Goal: Transaction & Acquisition: Obtain resource

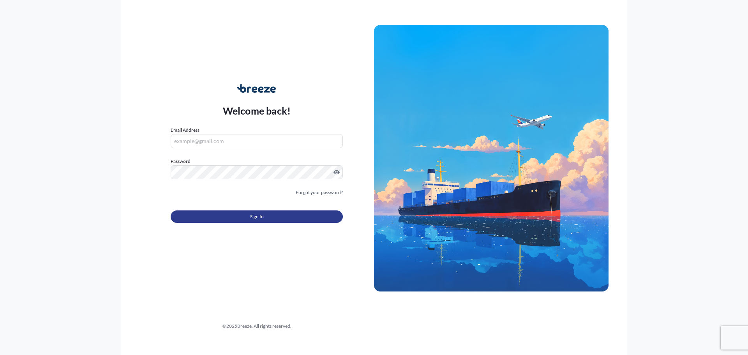
type input "[PERSON_NAME][EMAIL_ADDRESS][PERSON_NAME][DOMAIN_NAME]"
click at [251, 218] on span "Sign In" at bounding box center [257, 217] width 14 height 8
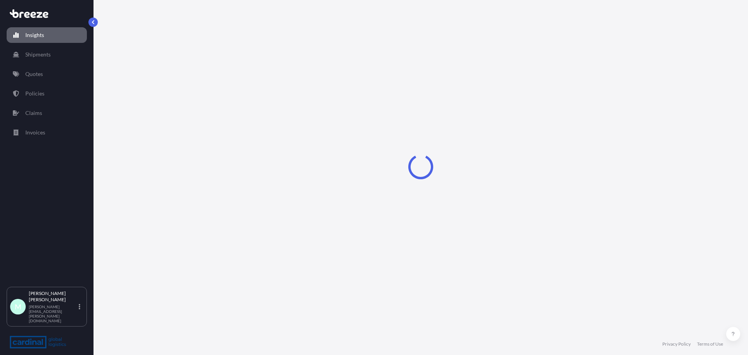
select select "2025"
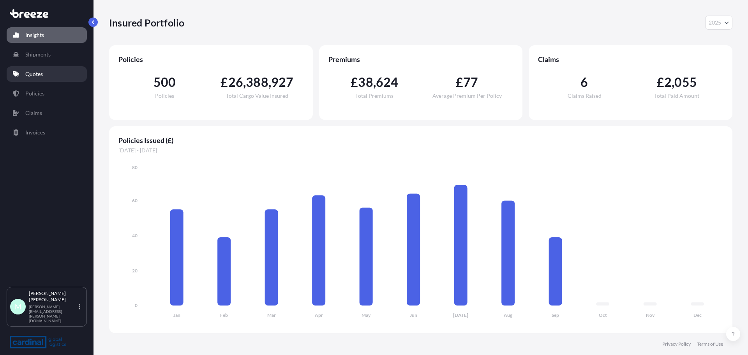
click at [41, 71] on p "Quotes" at bounding box center [34, 74] width 18 height 8
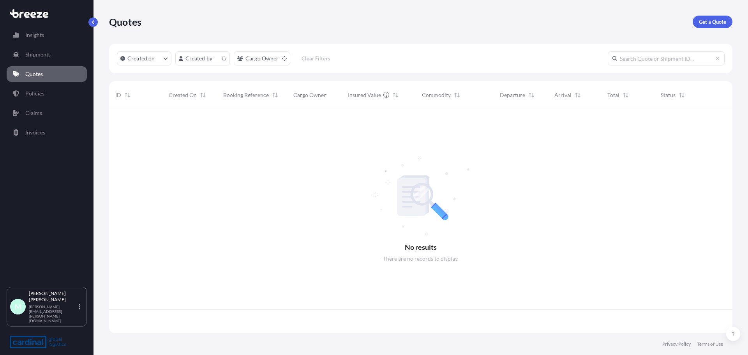
scroll to position [222, 617]
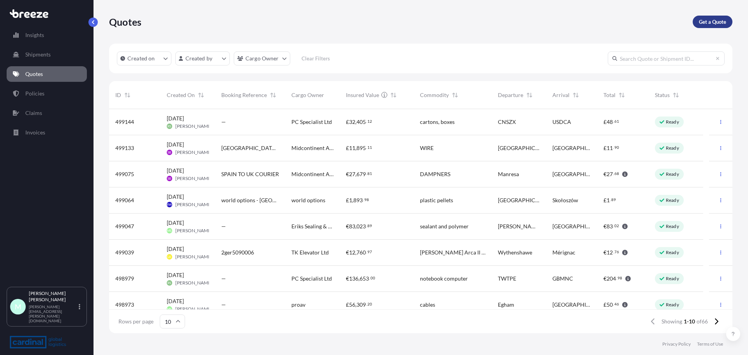
click at [711, 23] on p "Get a Quote" at bounding box center [711, 22] width 27 height 8
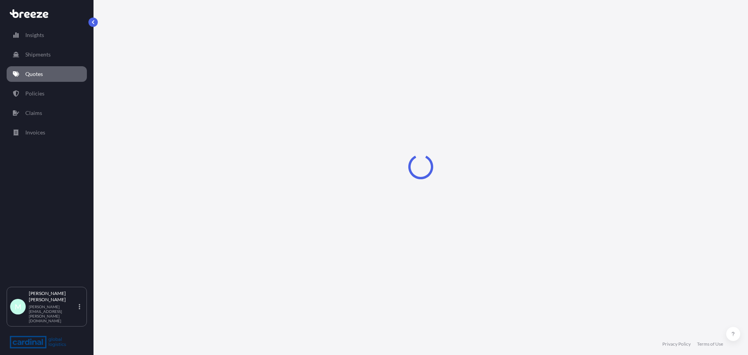
select select "Sea"
select select "1"
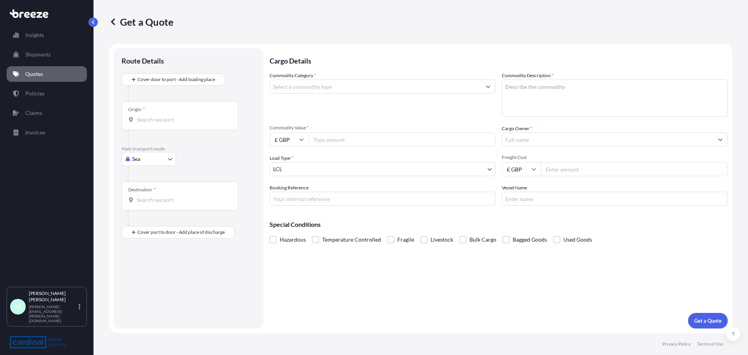
click at [158, 116] on input "Origin *" at bounding box center [183, 120] width 92 height 8
type input "CNNBO - Ningbo, [GEOGRAPHIC_DATA]"
click at [169, 204] on input "Destination *" at bounding box center [183, 203] width 92 height 8
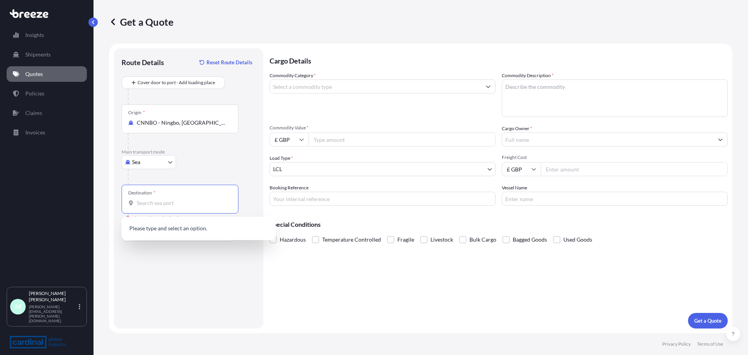
click at [154, 206] on input "Destination * Please select a destination" at bounding box center [183, 203] width 92 height 8
type input "a"
drag, startPoint x: 170, startPoint y: 201, endPoint x: 131, endPoint y: 202, distance: 38.5
click at [131, 202] on div "altrin" at bounding box center [180, 203] width 104 height 8
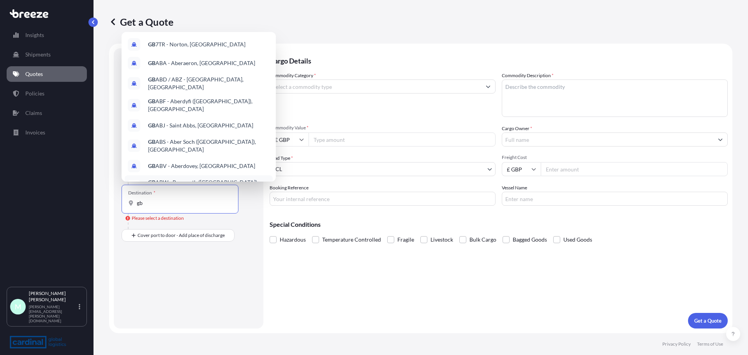
click at [184, 266] on div "Route Details Reset Route Details Cover door to port - Add loading place Place …" at bounding box center [188, 188] width 134 height 264
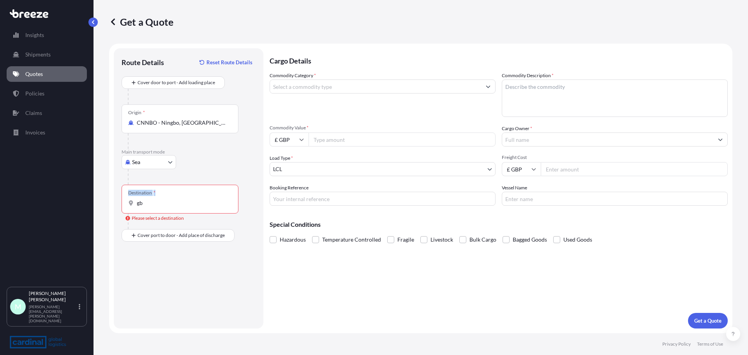
drag, startPoint x: 169, startPoint y: 208, endPoint x: 115, endPoint y: 206, distance: 53.4
click at [115, 206] on div "Route Details Reset Route Details Cover door to port - Add loading place Place …" at bounding box center [189, 188] width 150 height 280
click at [145, 203] on input "gb" at bounding box center [183, 203] width 92 height 8
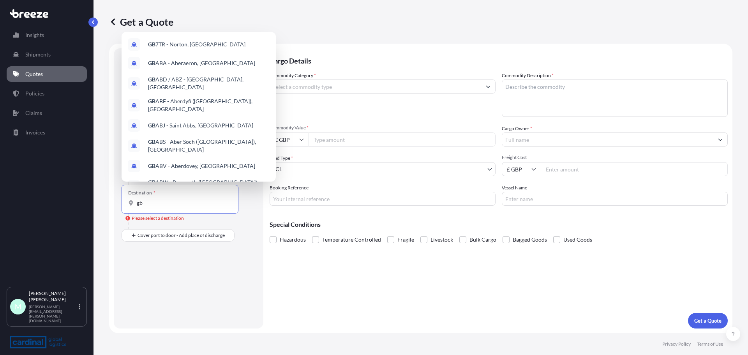
click at [139, 203] on input "gb" at bounding box center [183, 203] width 92 height 8
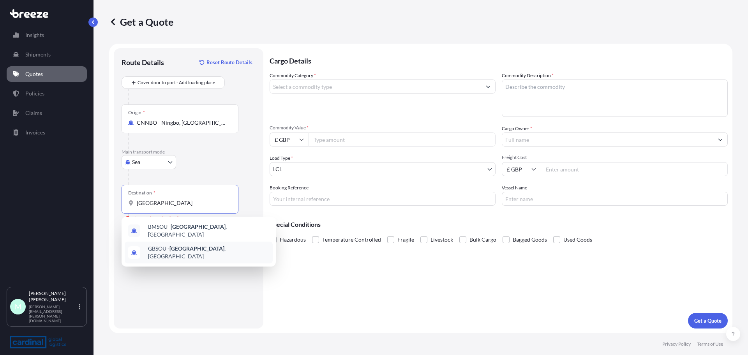
click at [189, 243] on div "GBSOU - [GEOGRAPHIC_DATA] , [GEOGRAPHIC_DATA]" at bounding box center [199, 252] width 148 height 22
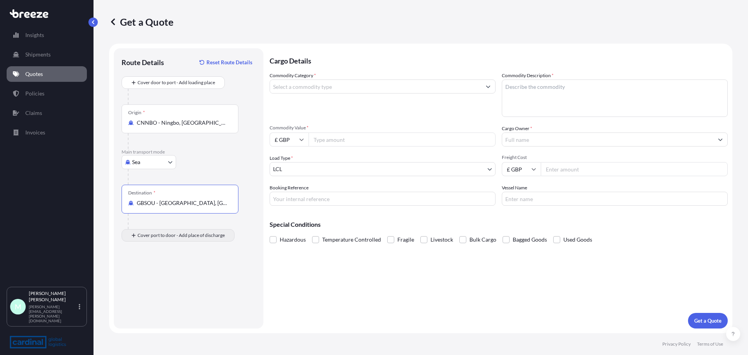
type input "GBSOU - [GEOGRAPHIC_DATA], [GEOGRAPHIC_DATA]"
click at [153, 279] on input "Place of Discharge" at bounding box center [183, 277] width 92 height 8
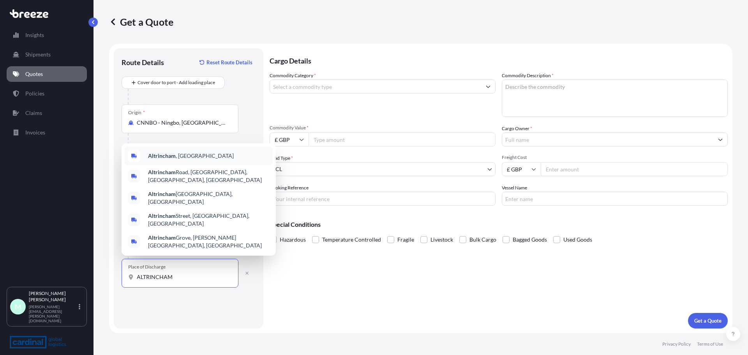
click at [167, 159] on b "Altrincham" at bounding box center [162, 155] width 28 height 7
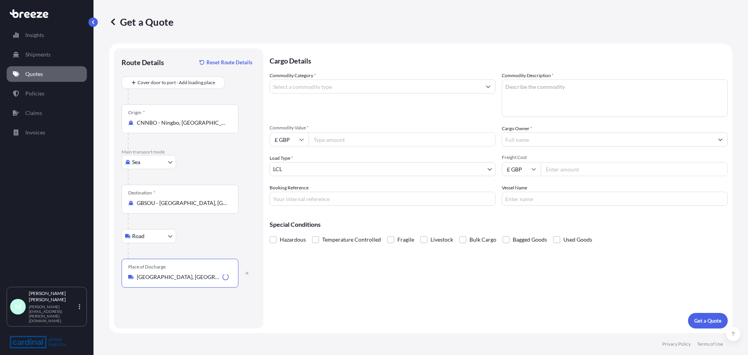
type input "[GEOGRAPHIC_DATA], [GEOGRAPHIC_DATA]"
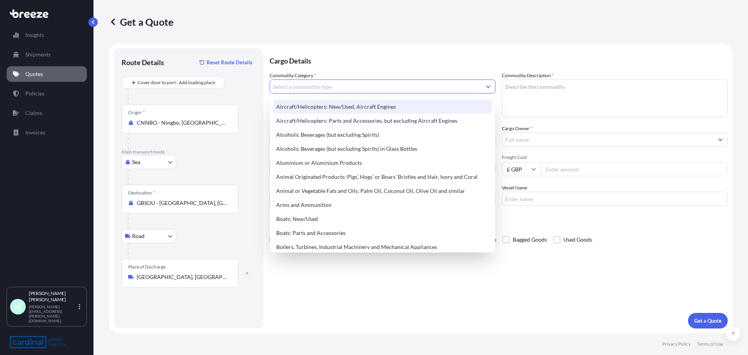
click at [350, 51] on p "Cargo Details" at bounding box center [498, 59] width 458 height 23
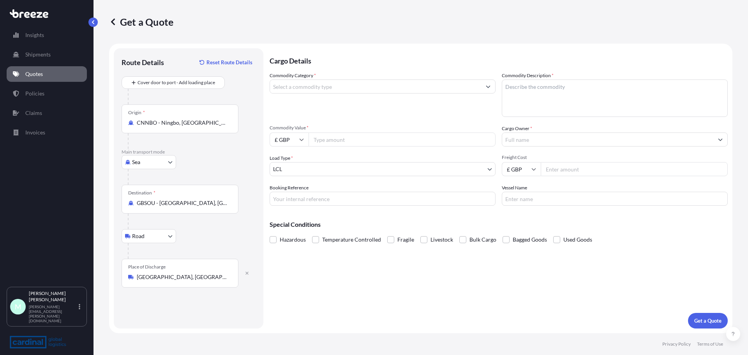
click at [338, 85] on input "Commodity Category *" at bounding box center [375, 86] width 211 height 14
type input "C"
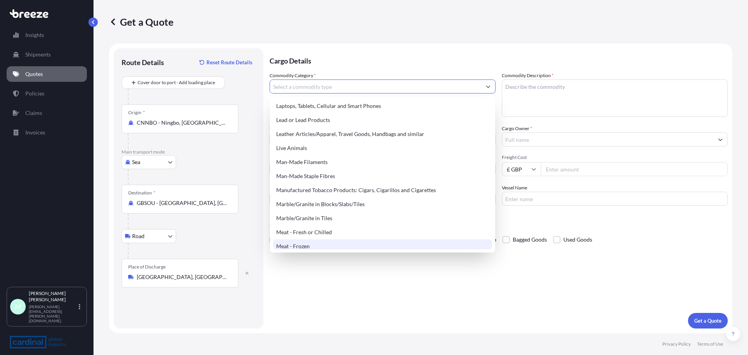
scroll to position [896, 0]
click at [286, 86] on input "Commodity Category *" at bounding box center [375, 86] width 211 height 14
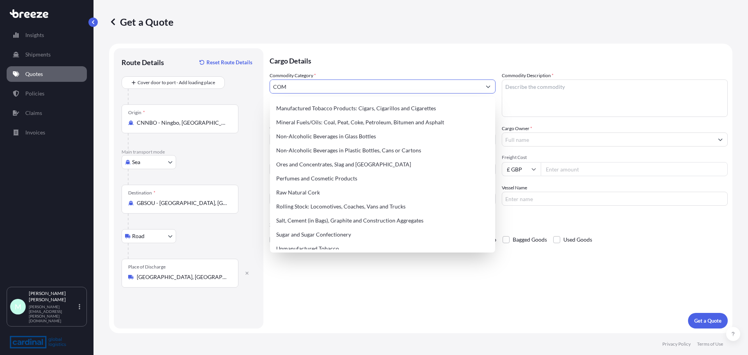
scroll to position [0, 0]
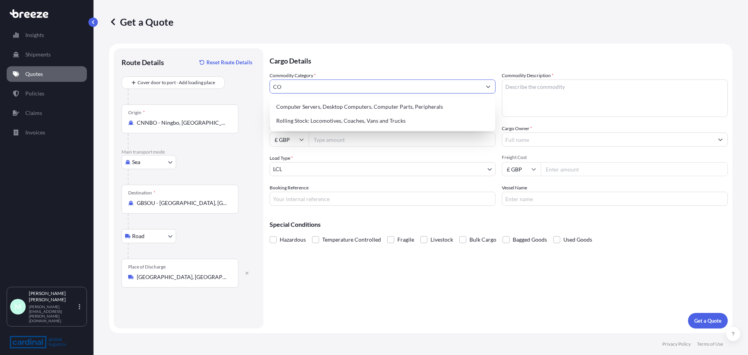
type input "C"
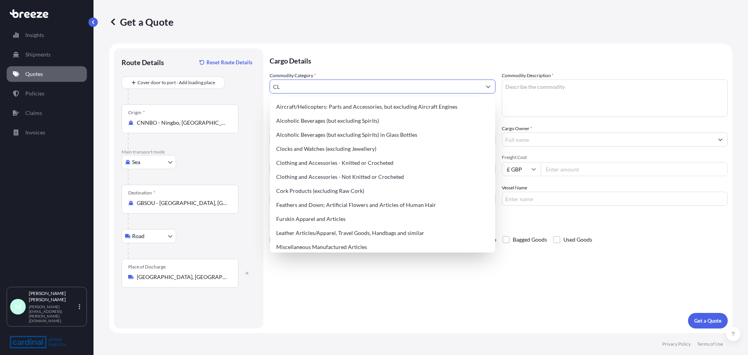
type input "C"
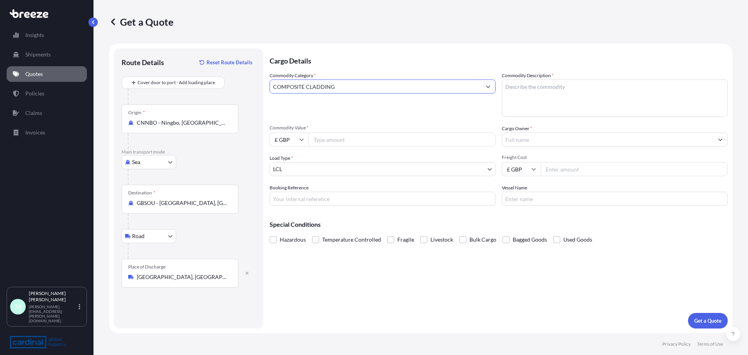
type input "COMPOSITE CLADDING"
type textarea "COMPOSITE CLADDING"
click at [290, 139] on input "£ GBP" at bounding box center [288, 139] width 39 height 14
click at [287, 195] on div "$ USD" at bounding box center [289, 193] width 33 height 15
type input "$ USD"
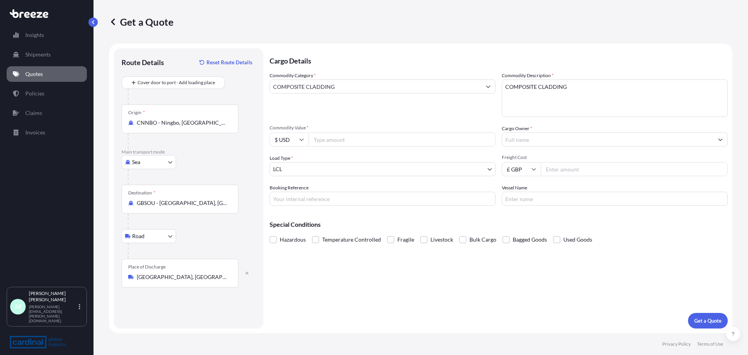
click at [338, 142] on input "Commodity Value *" at bounding box center [401, 139] width 187 height 14
type input "22000"
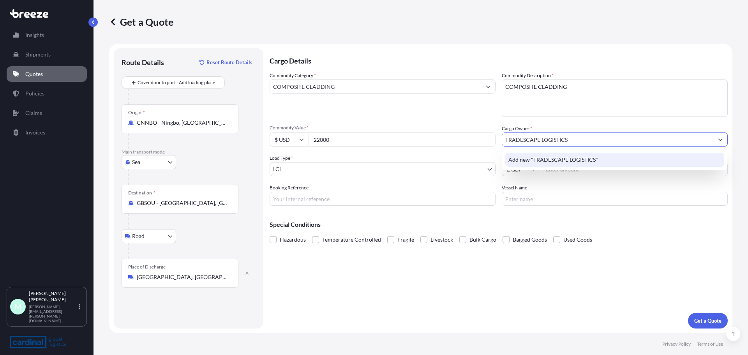
click at [574, 165] on div "Add new "TRADESCAPE LOGISTICS"" at bounding box center [614, 160] width 219 height 14
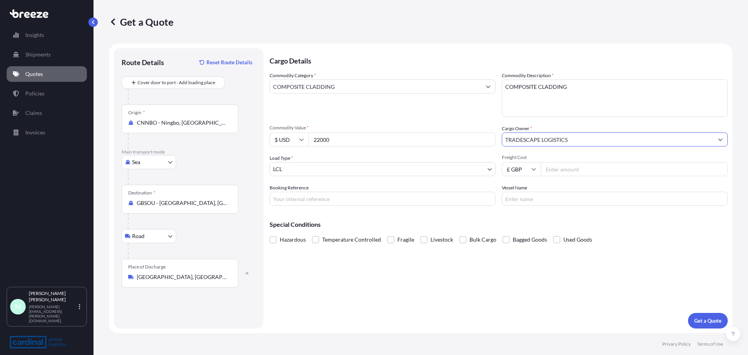
type input "TRADESCAPE LOGISTICS"
click at [565, 170] on input "Freight Cost" at bounding box center [633, 169] width 187 height 14
type input "2615"
click at [293, 198] on input "Booking Reference" at bounding box center [382, 199] width 226 height 14
paste input "2ZEO5090941"
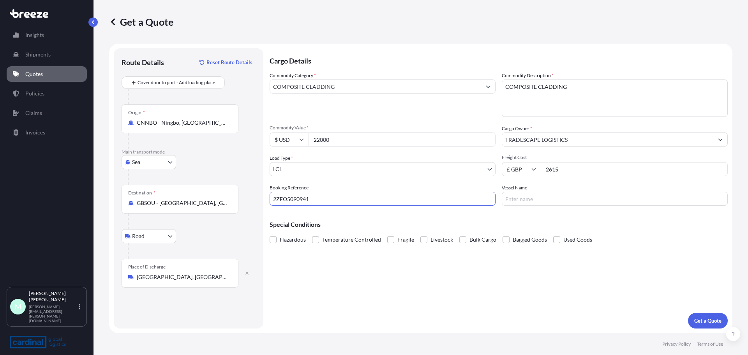
type input "2ZEO5090941"
paste input "ONE MACKINAC"
type input "ONE MACKINAC"
click at [711, 318] on p "Get a Quote" at bounding box center [707, 321] width 27 height 8
click at [356, 88] on input "COMPOSITE CLADDING" at bounding box center [375, 86] width 211 height 14
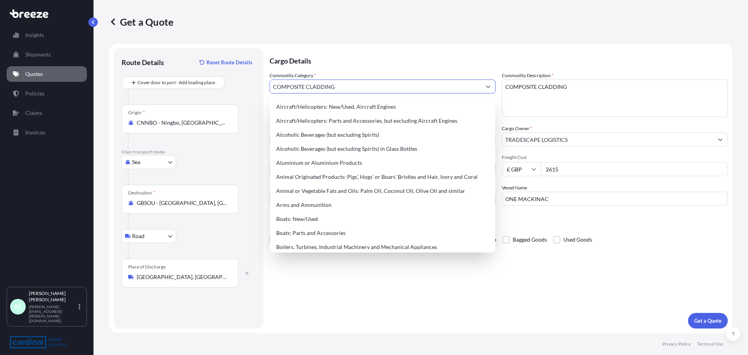
drag, startPoint x: 347, startPoint y: 83, endPoint x: 243, endPoint y: 82, distance: 104.0
click at [243, 82] on form "Route Details Reset Route Details Cover door to port - Add loading place Place …" at bounding box center [420, 188] width 623 height 289
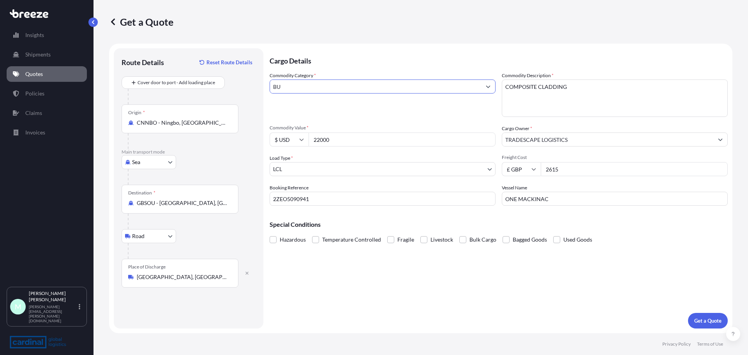
type input "B"
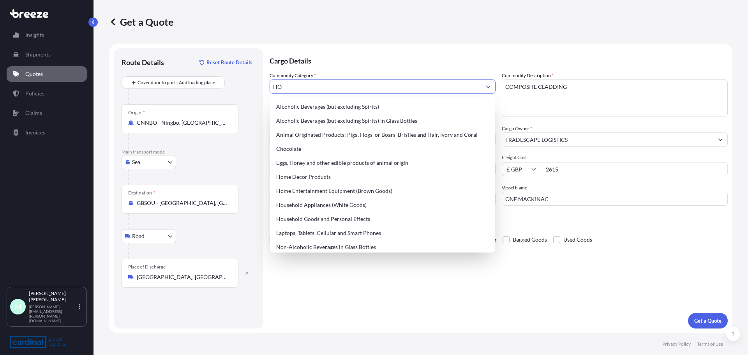
type input "H"
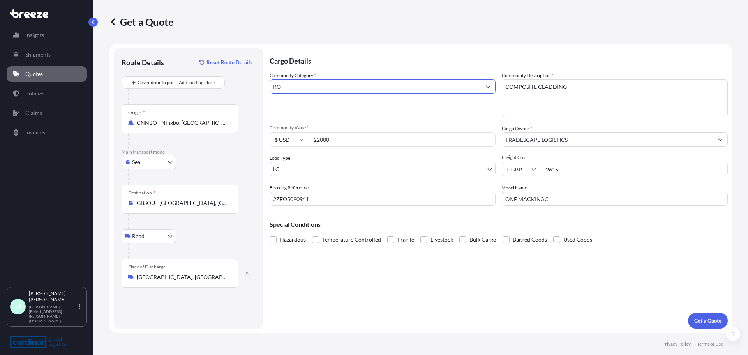
type input "R"
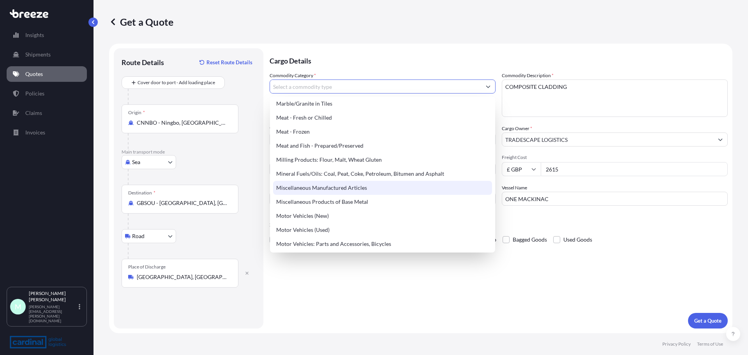
scroll to position [1051, 0]
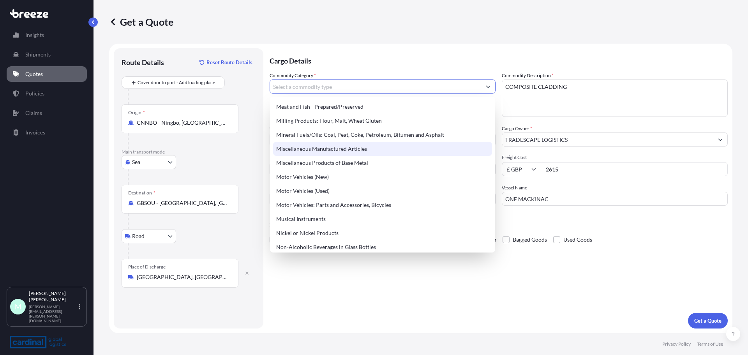
click at [310, 149] on div "Miscellaneous Manufactured Articles" at bounding box center [382, 149] width 219 height 14
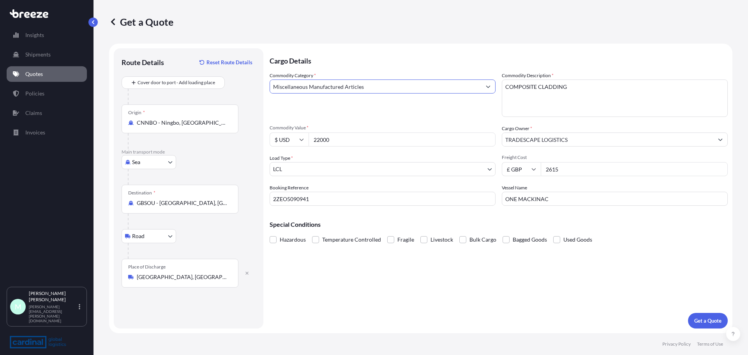
click at [428, 88] on input "Miscellaneous Manufactured Articles" at bounding box center [375, 86] width 211 height 14
click at [486, 86] on icon "Show suggestions" at bounding box center [488, 87] width 4 height 2
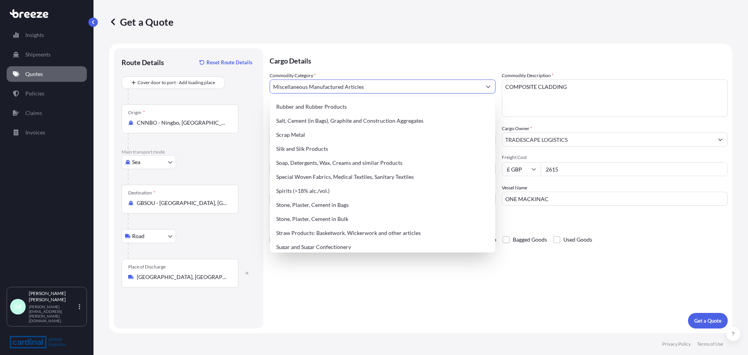
scroll to position [1540, 0]
type input "Miscellaneous Manufactured Articles"
click at [408, 28] on div "Get a Quote" at bounding box center [420, 22] width 623 height 12
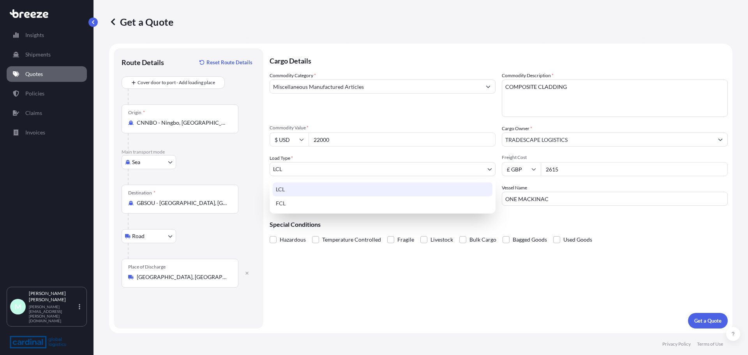
click at [459, 174] on body "Insights Shipments Quotes Policies Claims Invoices M [PERSON_NAME] [PERSON_NAME…" at bounding box center [374, 177] width 748 height 355
click at [306, 201] on div "FCL" at bounding box center [383, 203] width 220 height 14
select select "2"
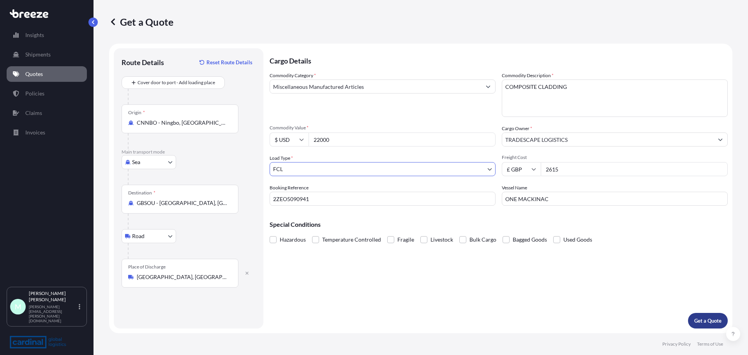
click at [700, 321] on p "Get a Quote" at bounding box center [707, 321] width 27 height 8
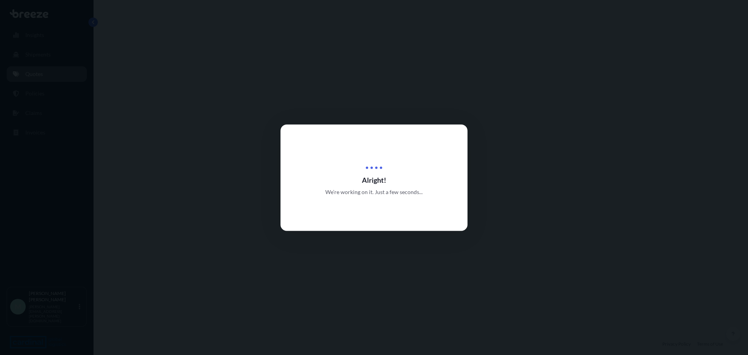
select select "Sea"
select select "Road"
select select "2"
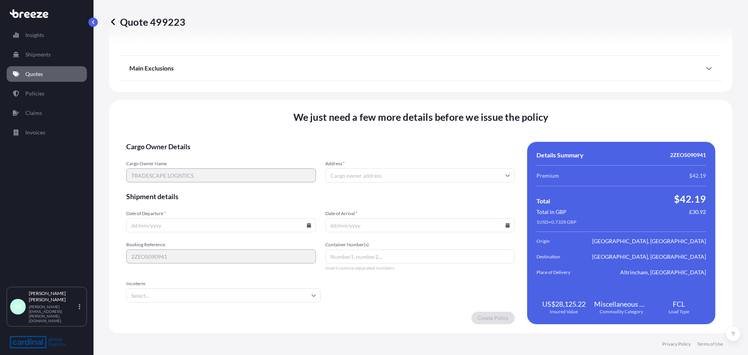
scroll to position [943, 0]
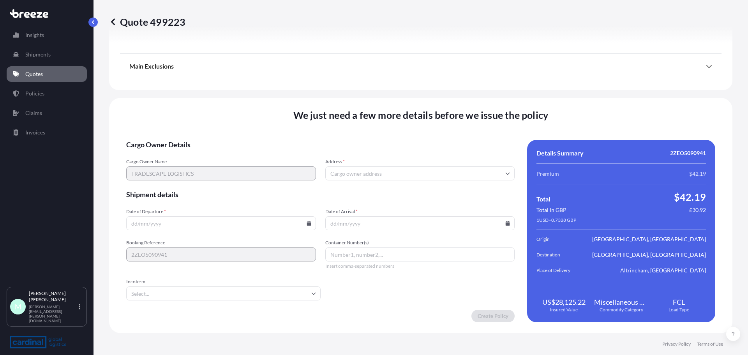
click at [311, 225] on input "Date of Departure *" at bounding box center [221, 223] width 190 height 14
click at [309, 223] on icon at bounding box center [308, 223] width 5 height 5
click at [239, 169] on button "26" at bounding box center [238, 168] width 12 height 12
type input "[DATE]"
click at [421, 229] on input "Date of Arrival *" at bounding box center [420, 223] width 190 height 14
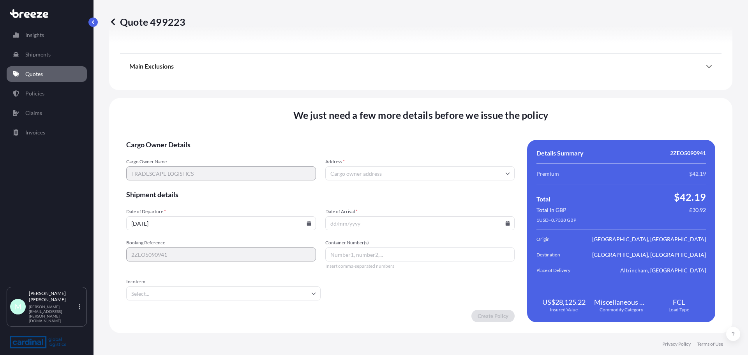
click at [505, 225] on icon at bounding box center [507, 223] width 4 height 5
click at [467, 91] on button at bounding box center [470, 92] width 12 height 12
click at [455, 139] on button "8" at bounding box center [453, 139] width 12 height 12
type input "[DATE]"
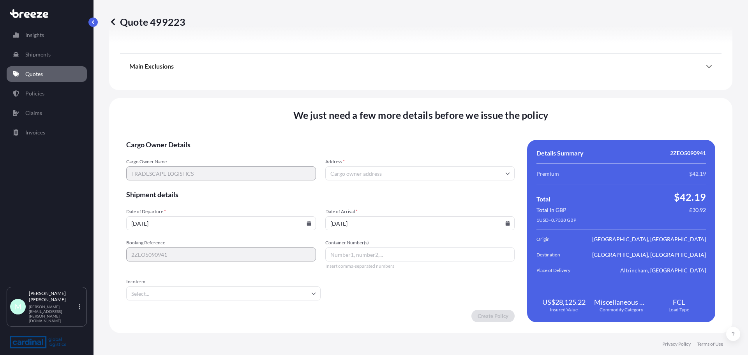
click at [403, 292] on form "Cargo Owner Details Cargo Owner Name TRADESCAPE LOGISTICS Address * Shipment de…" at bounding box center [320, 231] width 388 height 182
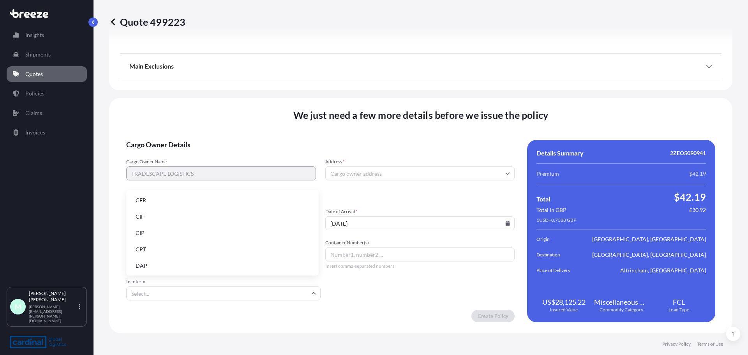
click at [265, 293] on input "Incoterm" at bounding box center [223, 293] width 194 height 14
click at [160, 264] on li "FOB" at bounding box center [222, 264] width 186 height 15
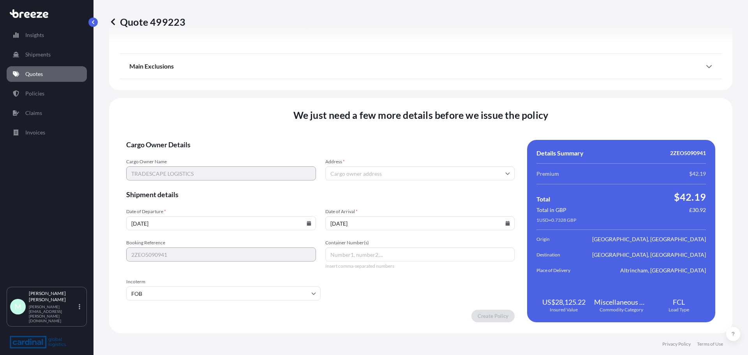
click at [382, 305] on form "Cargo Owner Details Cargo Owner Name TRADESCAPE LOGISTICS Address * Shipment de…" at bounding box center [320, 231] width 388 height 182
click at [359, 257] on input "Container Number(s)" at bounding box center [420, 254] width 190 height 14
click at [361, 176] on input "Address *" at bounding box center [420, 173] width 190 height 14
click at [359, 175] on input "Address *" at bounding box center [420, 173] width 190 height 14
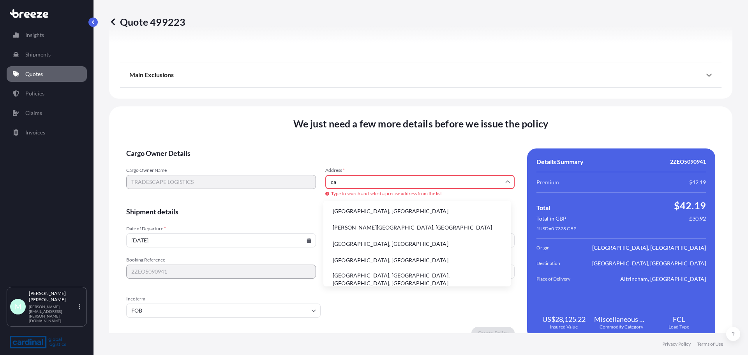
type input "c"
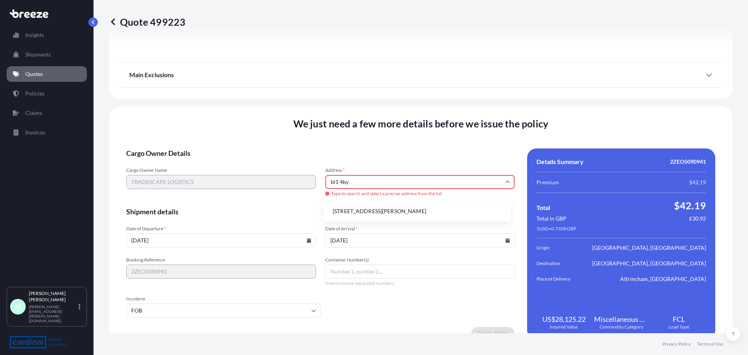
click at [361, 213] on li "[STREET_ADDRESS][PERSON_NAME]" at bounding box center [416, 211] width 181 height 15
type input "[STREET_ADDRESS][PERSON_NAME]"
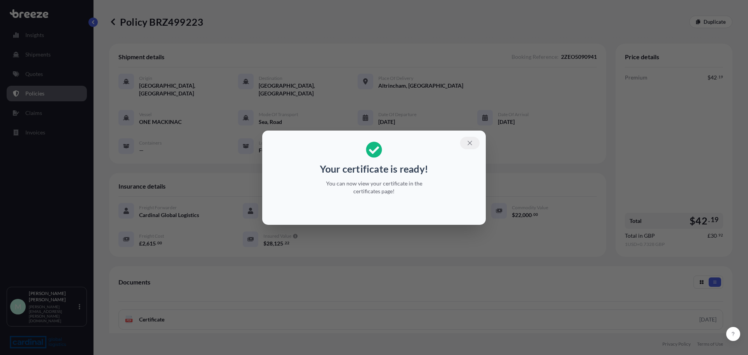
click at [469, 143] on icon "button" at bounding box center [469, 143] width 4 height 4
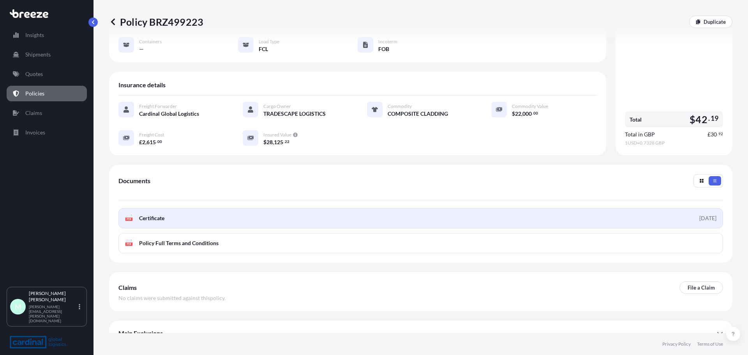
scroll to position [106, 0]
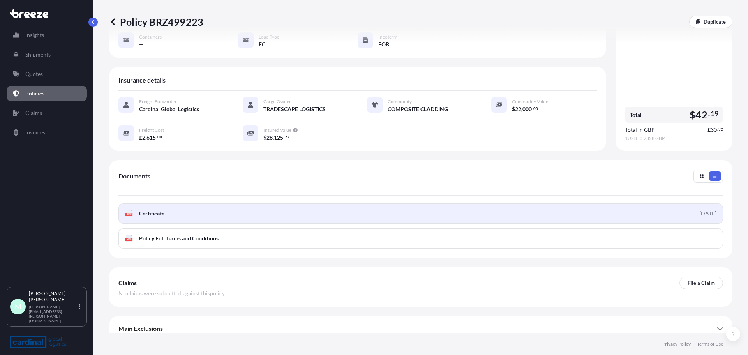
click at [158, 209] on span "Certificate" at bounding box center [151, 213] width 25 height 8
